Goal: Task Accomplishment & Management: Manage account settings

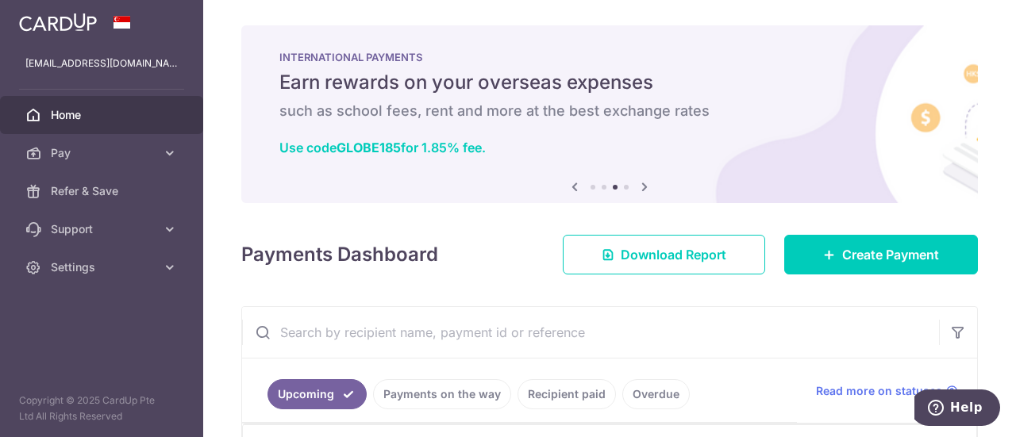
scroll to position [355, 0]
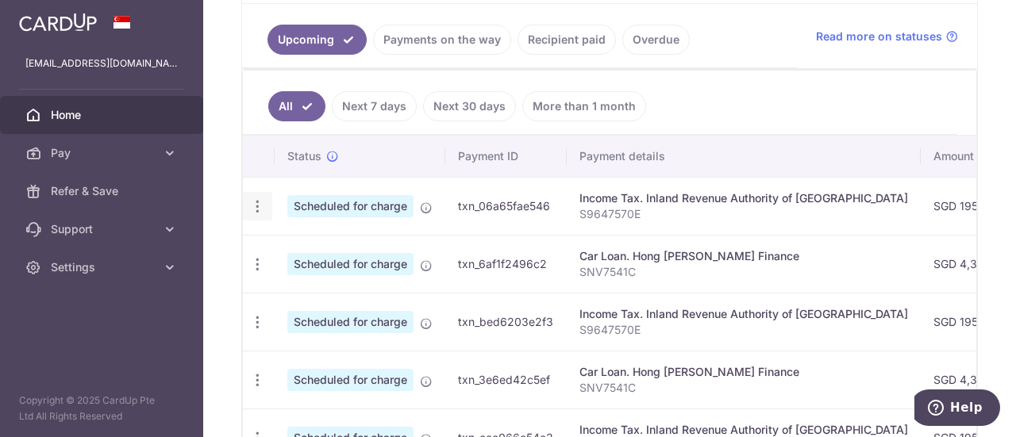
click at [263, 203] on icon "button" at bounding box center [257, 206] width 17 height 17
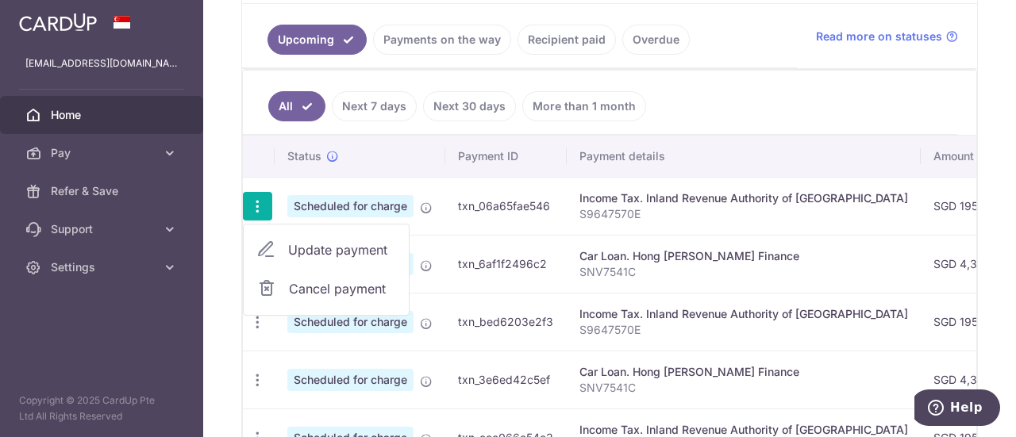
click at [314, 248] on span "Update payment" at bounding box center [342, 249] width 108 height 19
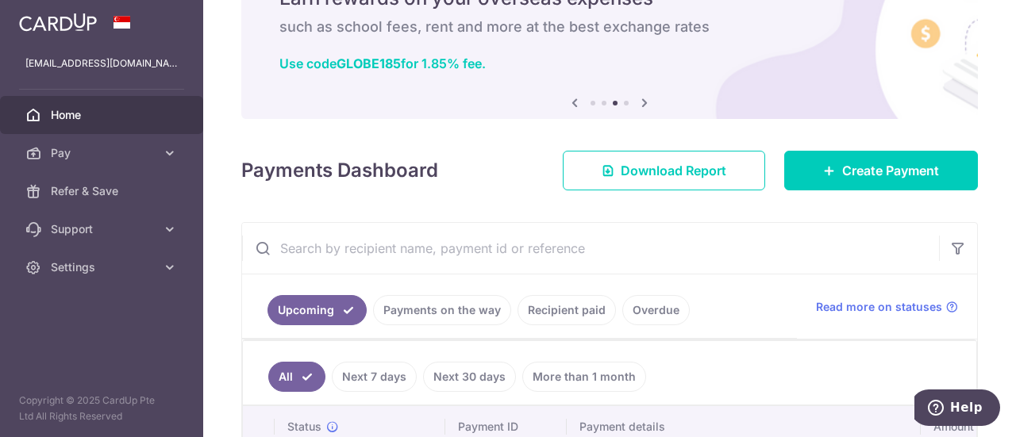
scroll to position [0, 0]
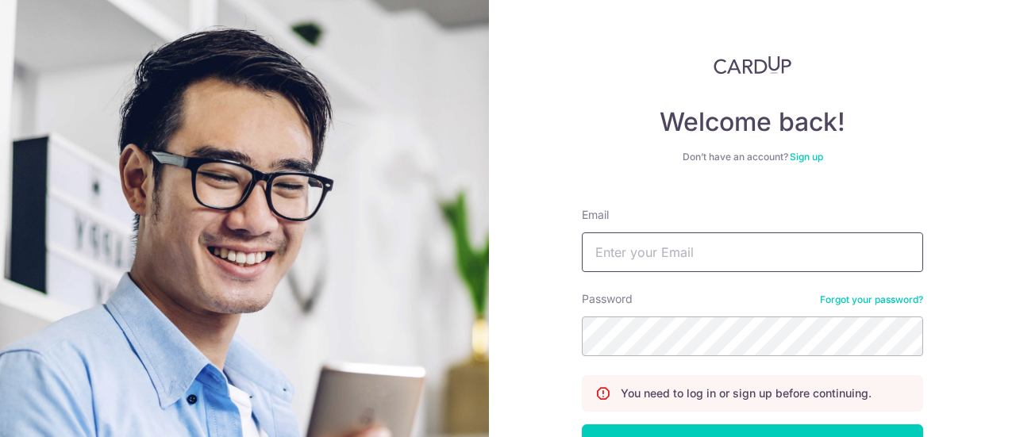
click at [651, 249] on input "Email" at bounding box center [752, 253] width 341 height 40
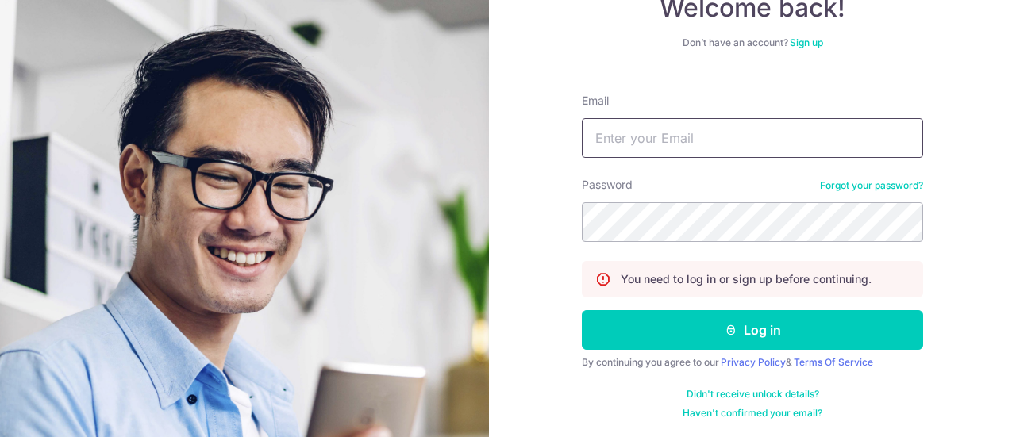
type input "[EMAIL_ADDRESS][DOMAIN_NAME]"
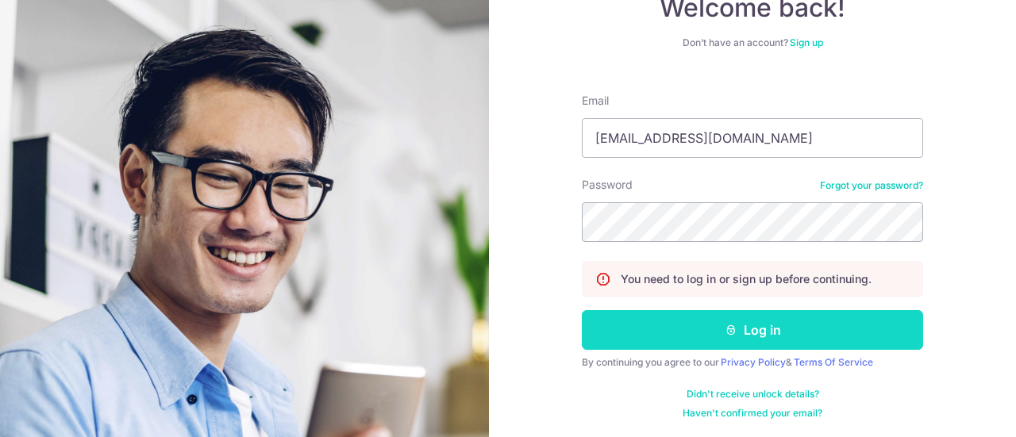
click at [725, 329] on icon "submit" at bounding box center [731, 330] width 13 height 13
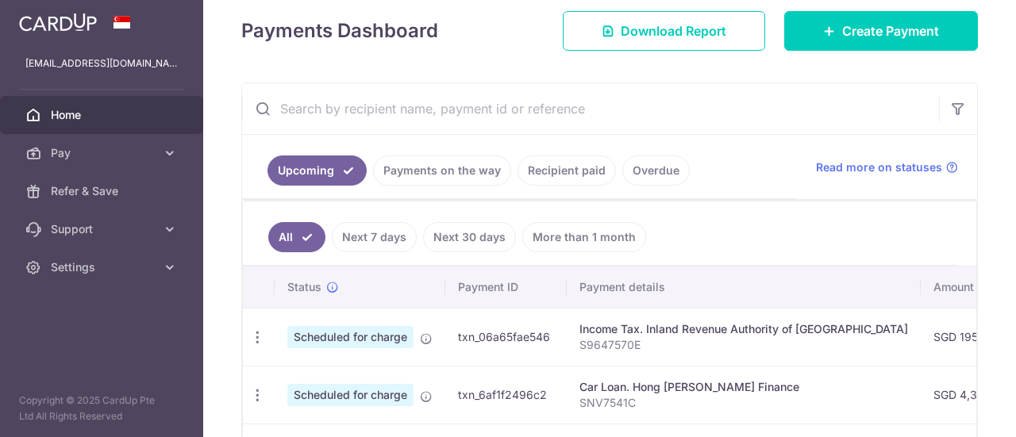
scroll to position [238, 0]
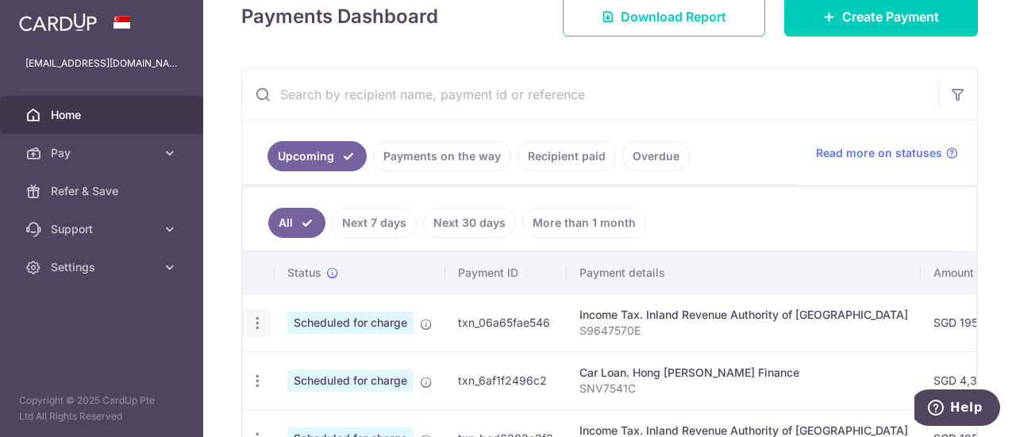
click at [256, 317] on icon "button" at bounding box center [257, 323] width 17 height 17
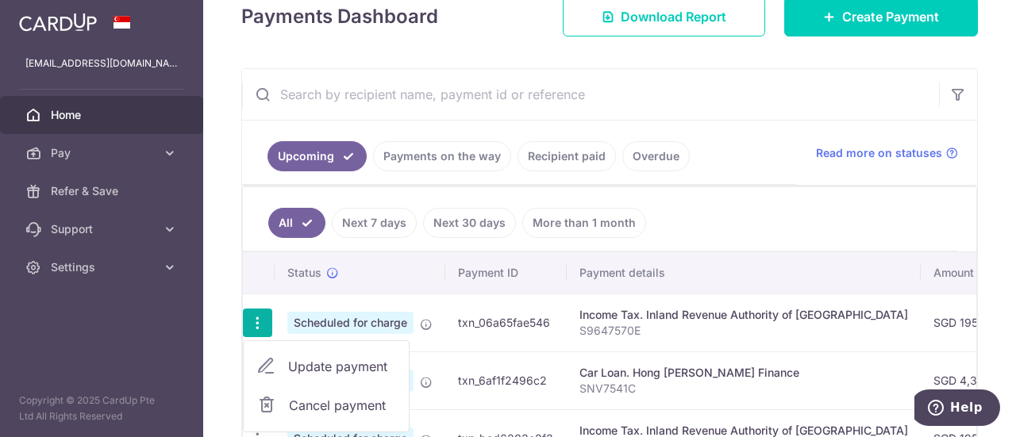
click at [299, 359] on span "Update payment" at bounding box center [342, 366] width 108 height 19
radio input "true"
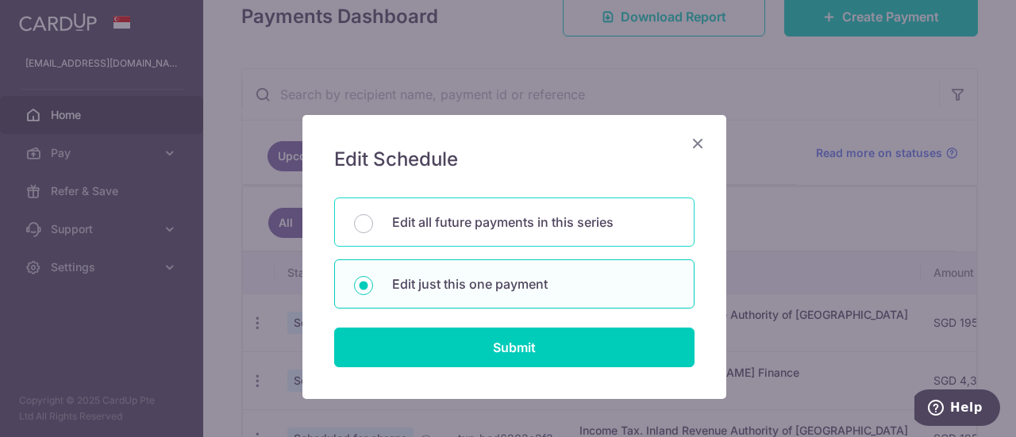
click at [514, 236] on div "Edit all future payments in this series" at bounding box center [514, 222] width 360 height 49
radio input "true"
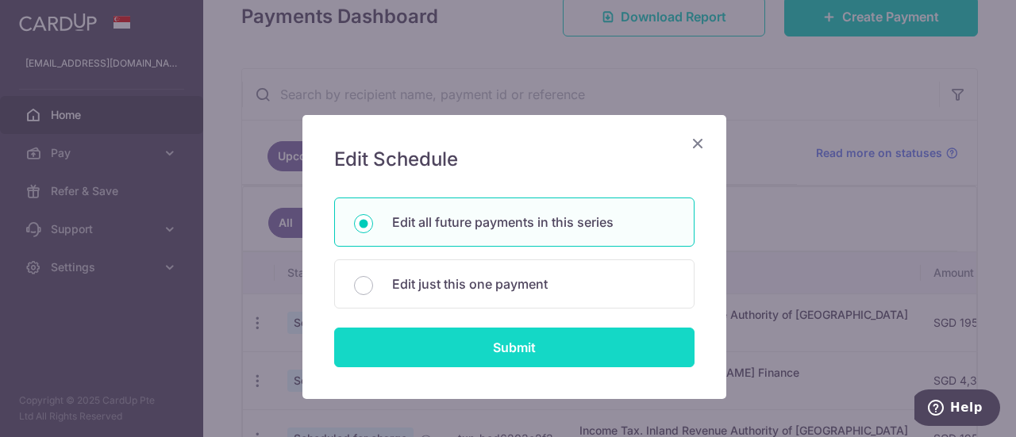
click at [496, 348] on input "Submit" at bounding box center [514, 348] width 360 height 40
radio input "true"
type input "195.00"
type input "S9647570E"
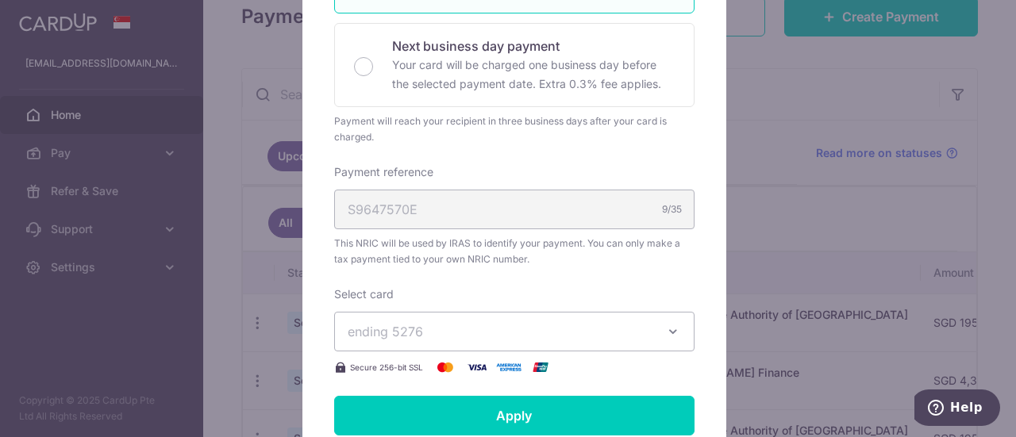
scroll to position [476, 0]
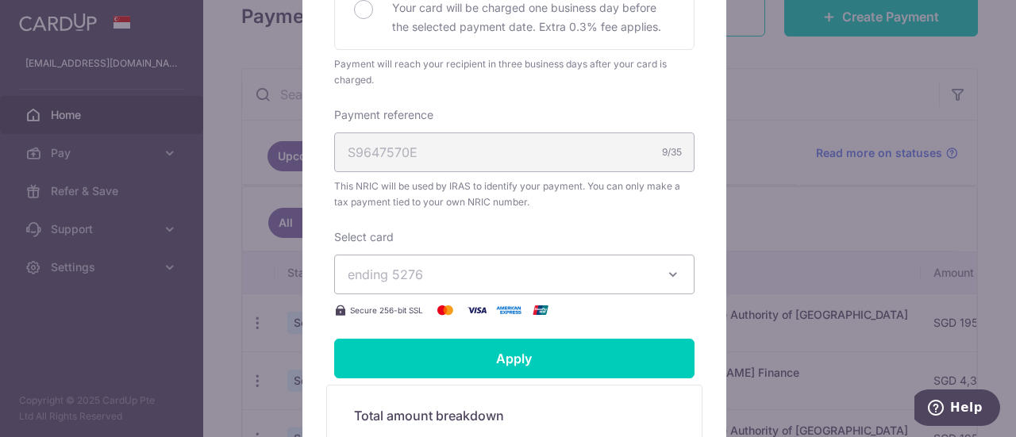
click at [524, 273] on span "ending 5276" at bounding box center [500, 274] width 305 height 19
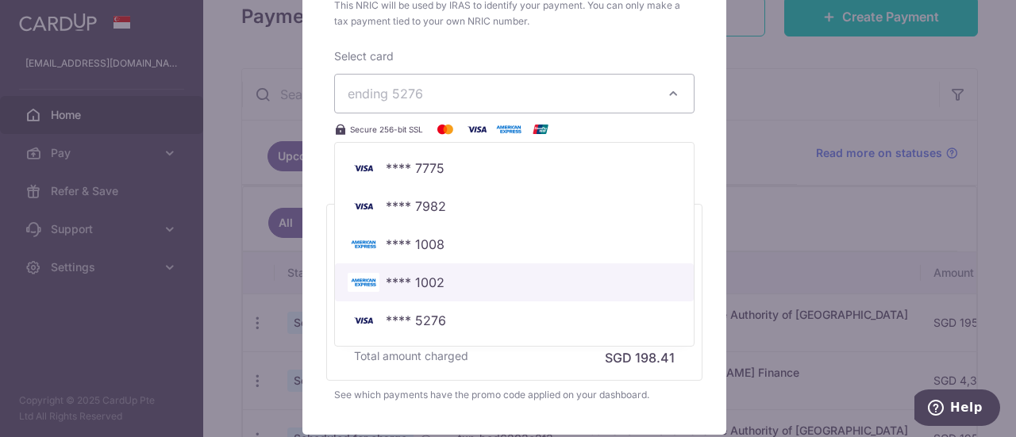
scroll to position [714, 0]
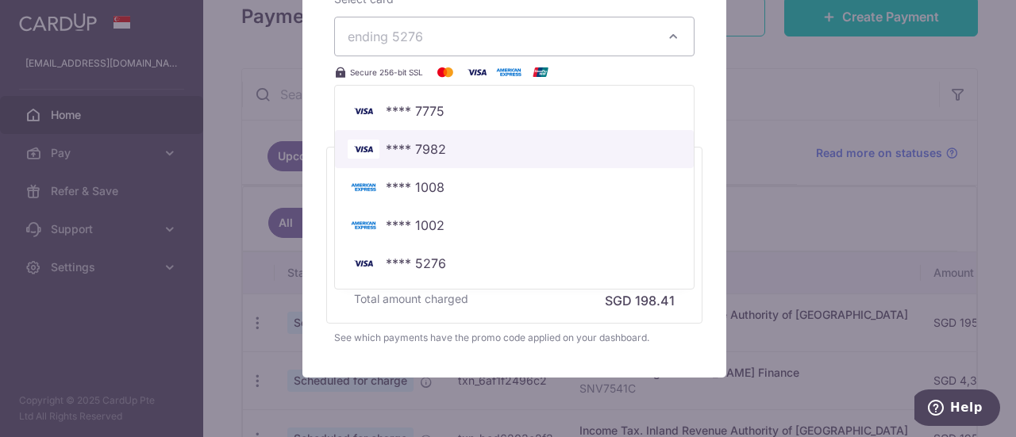
click at [471, 133] on link "**** 7982" at bounding box center [514, 149] width 359 height 38
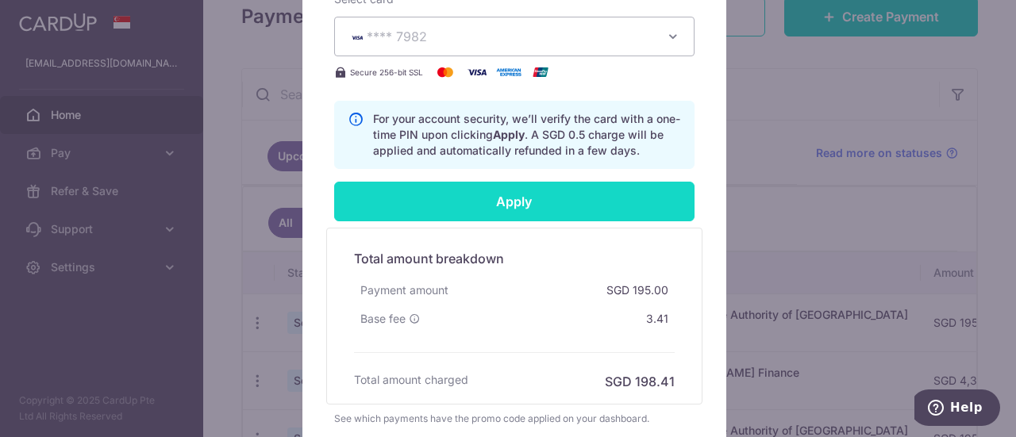
click at [517, 204] on input "Apply" at bounding box center [514, 202] width 360 height 40
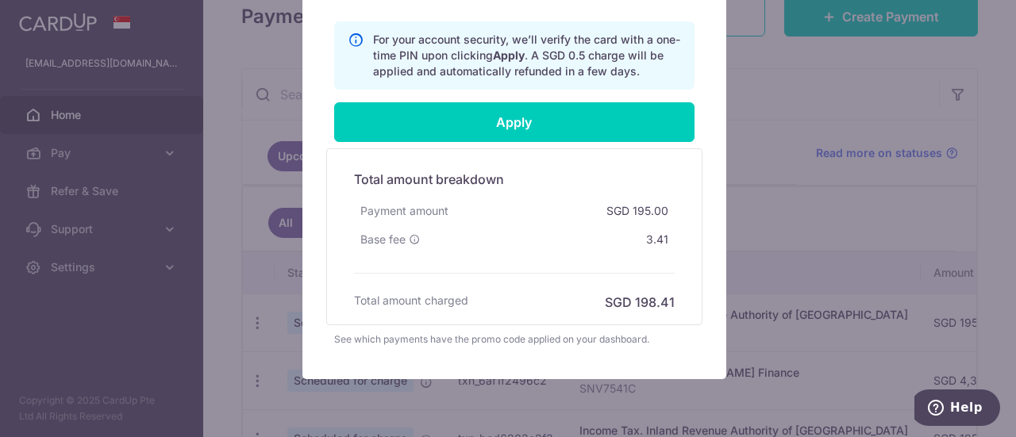
scroll to position [635, 0]
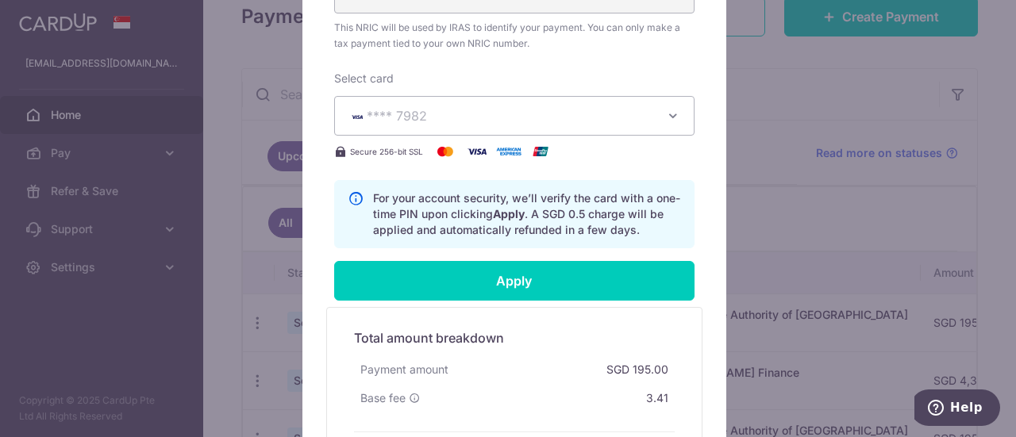
type input "Successfully Applied"
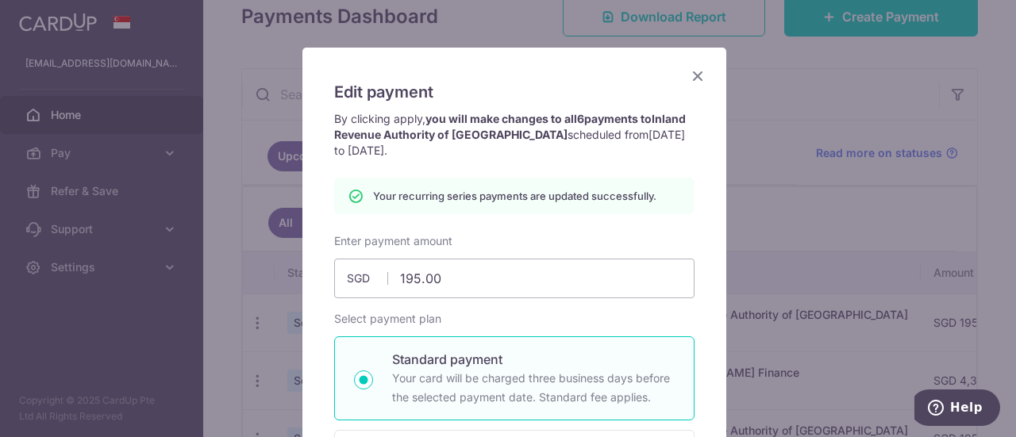
scroll to position [0, 0]
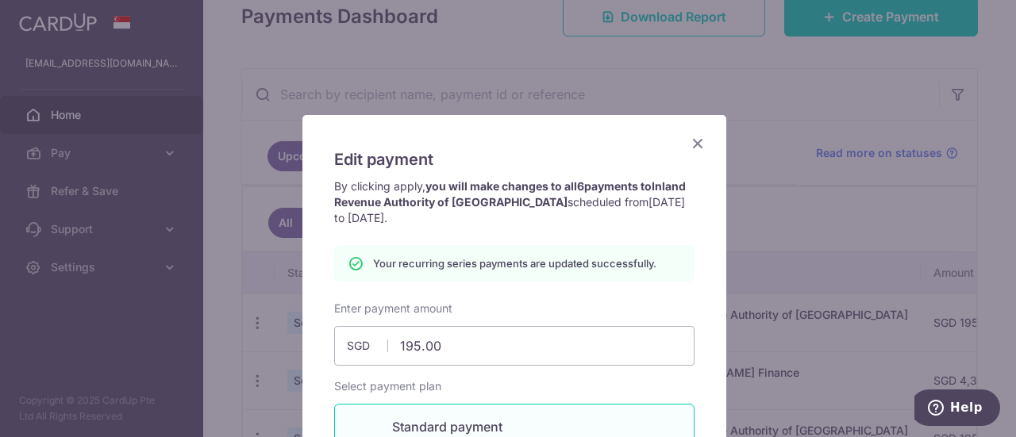
click at [688, 145] on icon "Close" at bounding box center [697, 143] width 19 height 20
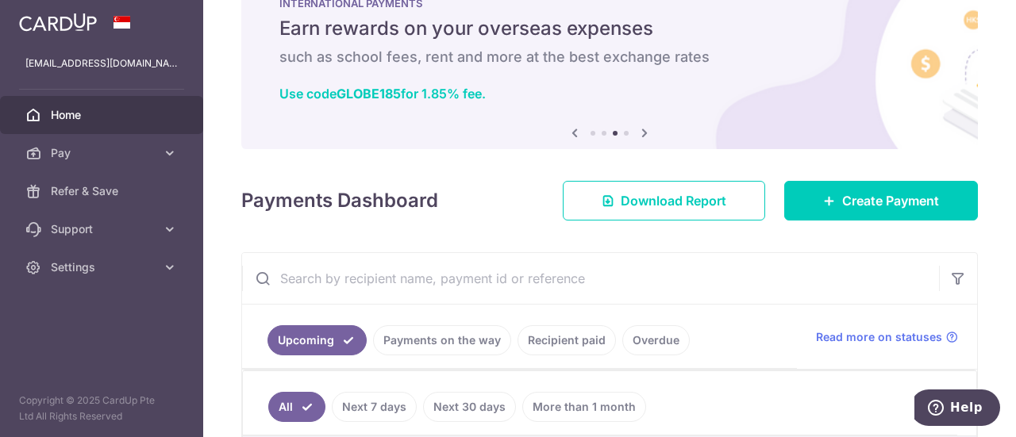
scroll to position [79, 0]
